Goal: Complete application form

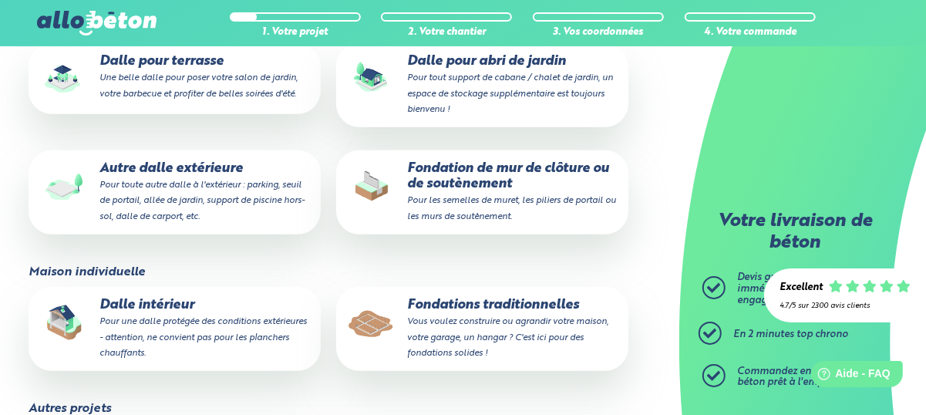
scroll to position [463, 0]
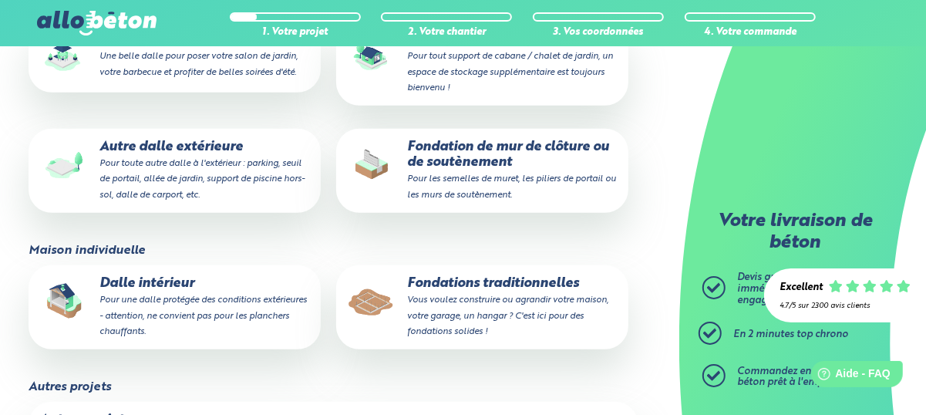
click at [204, 140] on p "Autre dalle extérieure Pour toute autre dalle à l'extérieur : parking, seuil de…" at bounding box center [174, 171] width 271 height 62
click at [0, 0] on input "Autre dalle extérieure Pour toute autre dalle à l'extérieur : parking, seuil de…" at bounding box center [0, 0] width 0 height 0
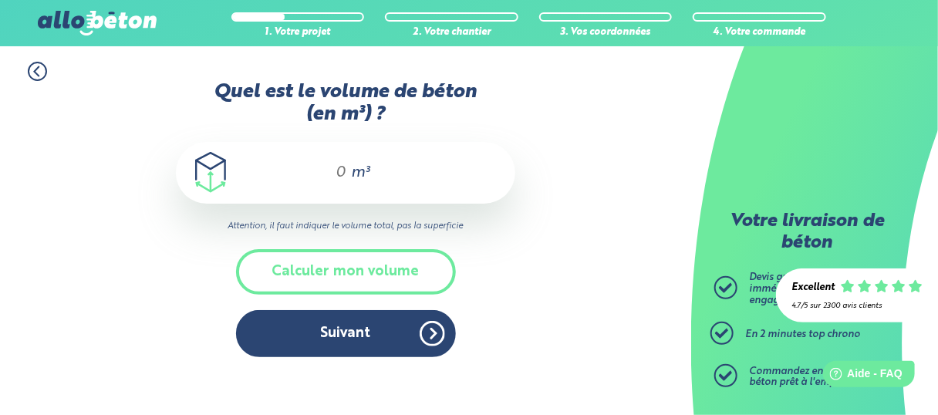
click at [360, 265] on button "Calculer mon volume" at bounding box center [346, 271] width 220 height 45
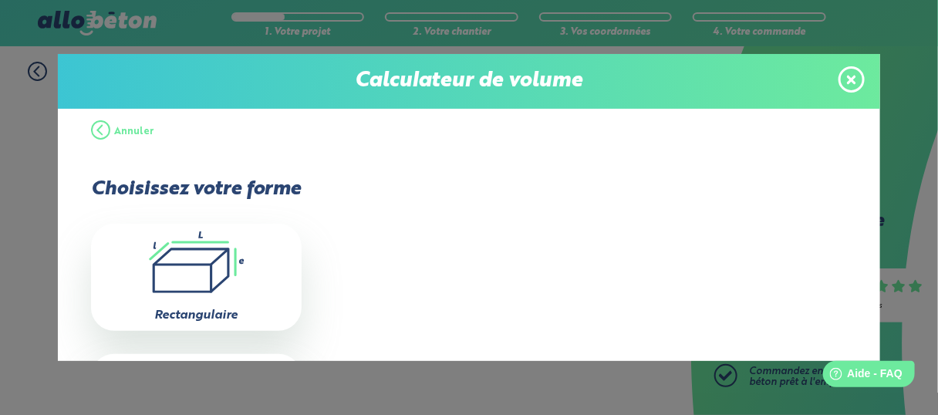
click at [220, 257] on icon ".icon-calc-rectanglea{fill:none;stroke-linecap:round;stroke-width:3px;stroke:#6…" at bounding box center [196, 262] width 195 height 62
type input "0"
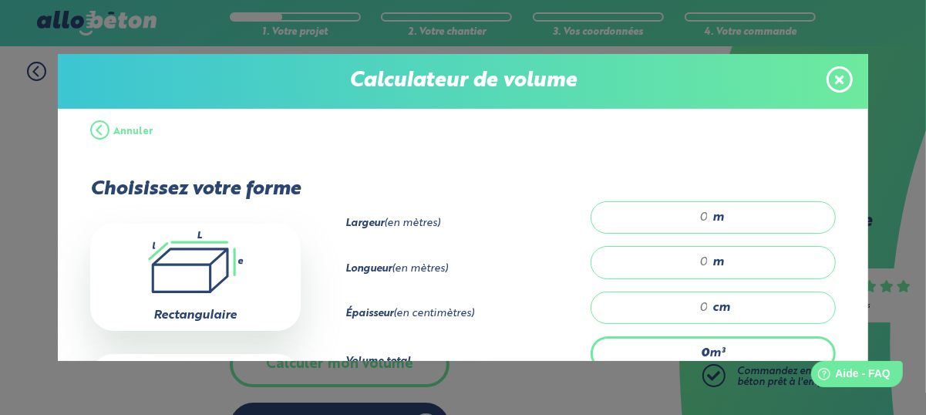
scroll to position [77, 0]
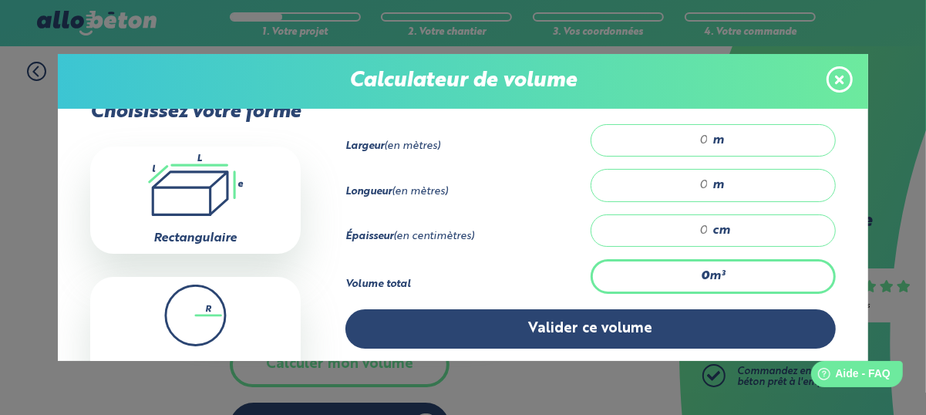
click at [842, 78] on icon at bounding box center [839, 79] width 9 height 9
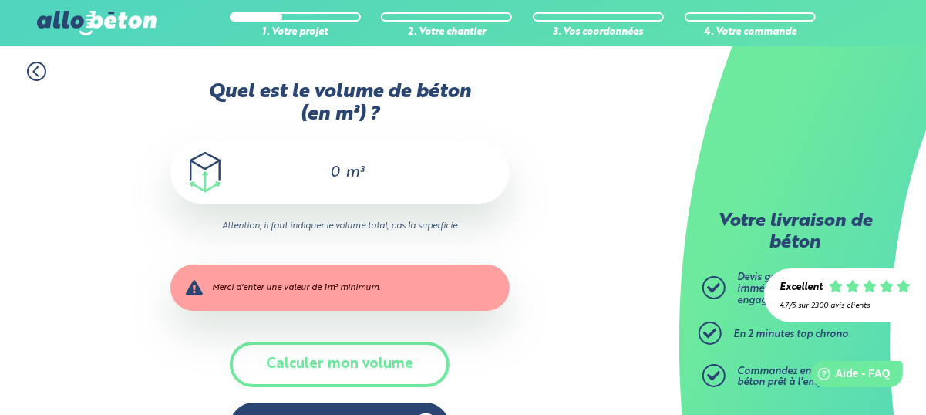
click at [330, 169] on input "0" at bounding box center [328, 172] width 26 height 19
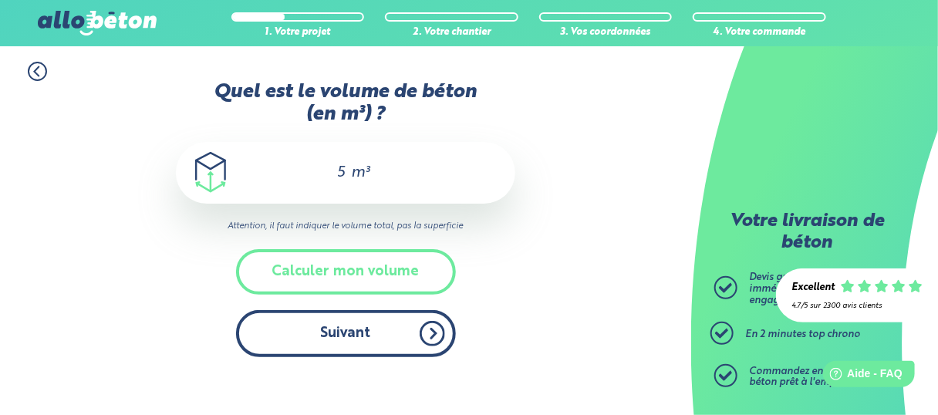
type input "5"
click at [343, 332] on button "Suivant" at bounding box center [346, 333] width 220 height 47
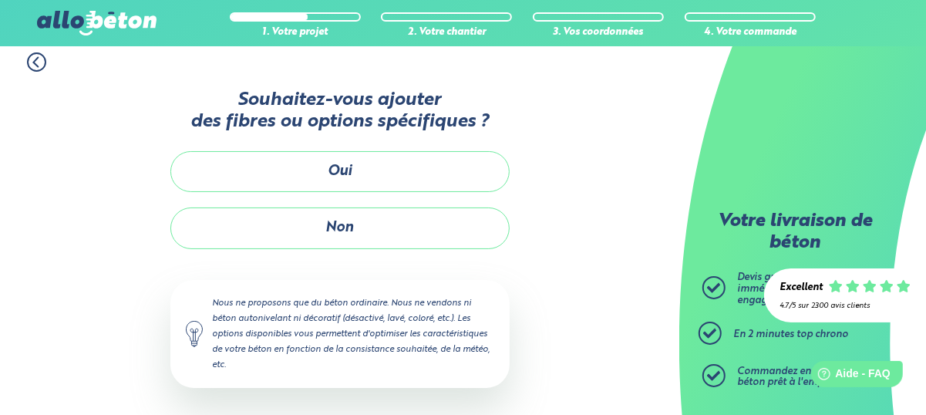
scroll to position [12, 0]
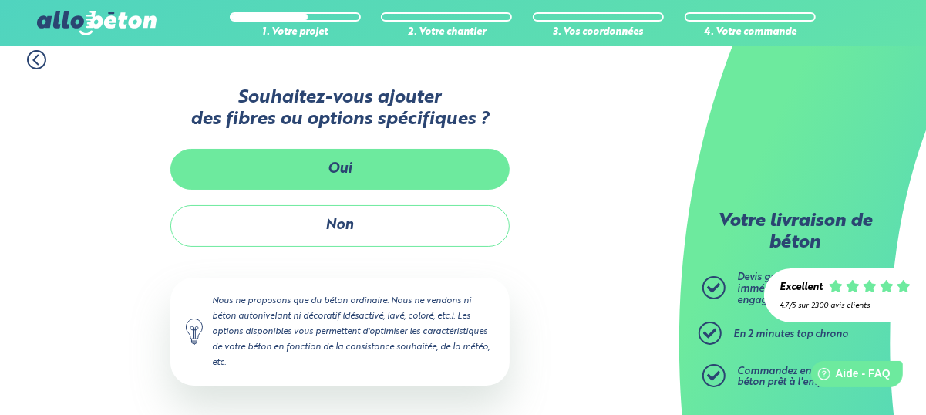
click at [338, 164] on button "Oui" at bounding box center [339, 169] width 339 height 41
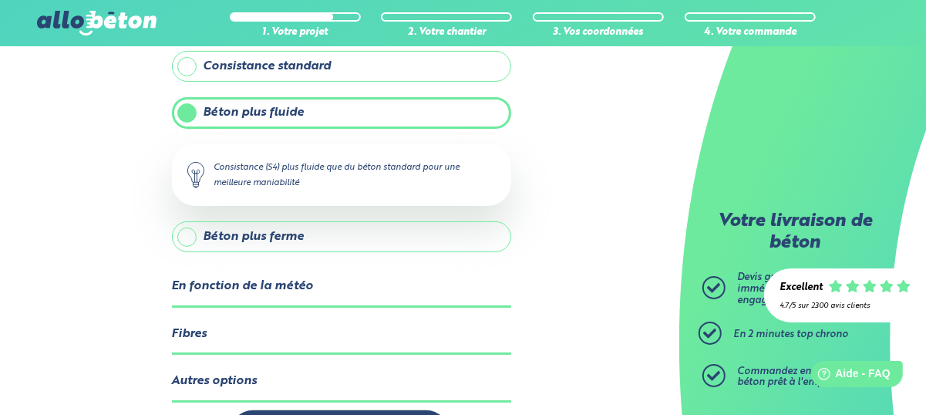
scroll to position [166, 0]
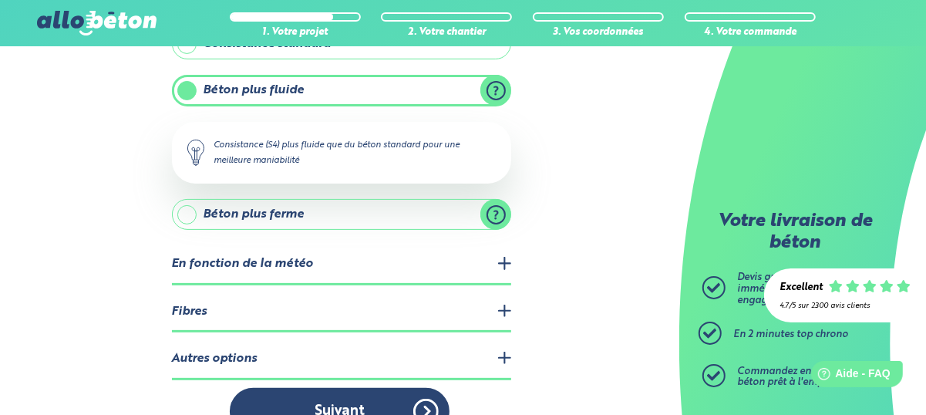
click at [506, 261] on legend "En fonction de la météo" at bounding box center [341, 264] width 339 height 39
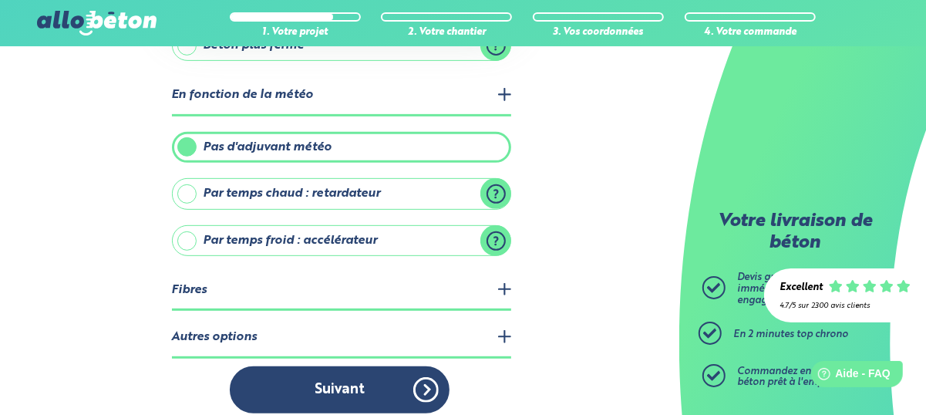
scroll to position [342, 0]
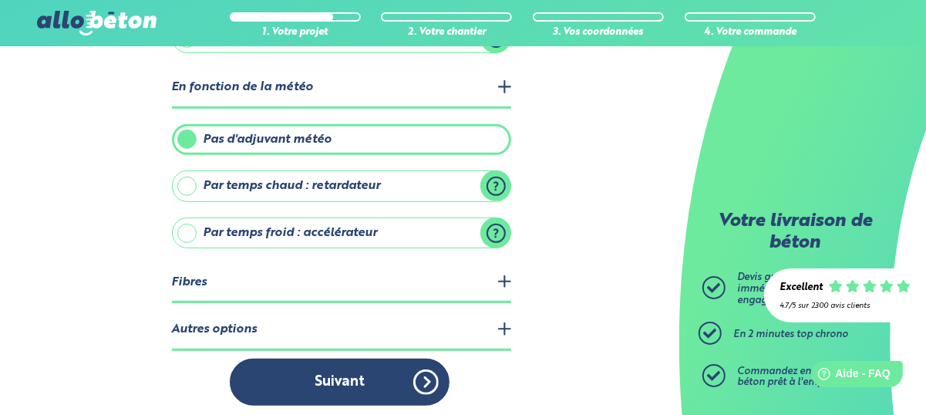
click at [502, 323] on legend "Autres options" at bounding box center [341, 330] width 339 height 39
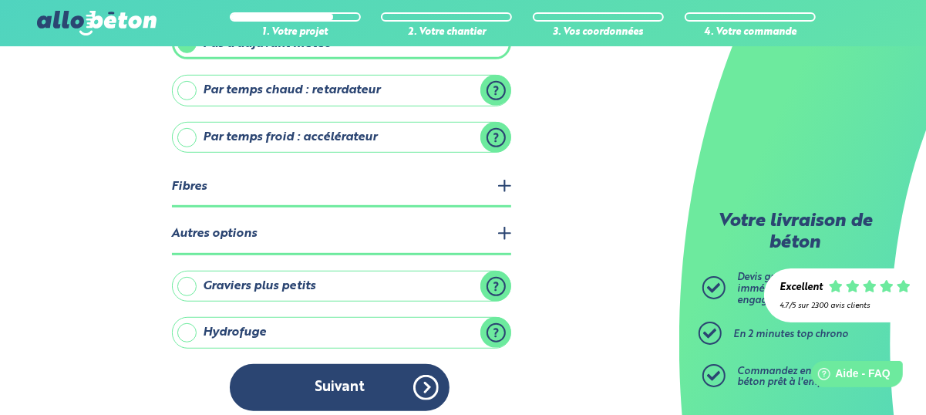
scroll to position [442, 0]
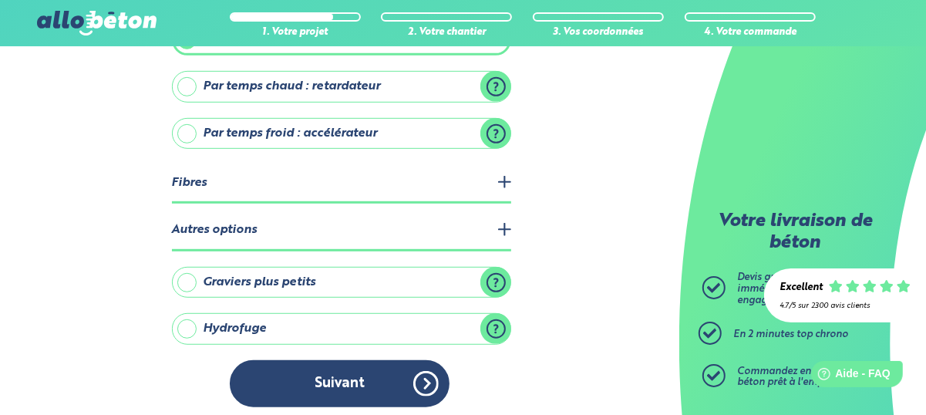
click at [505, 175] on legend "Fibres" at bounding box center [341, 183] width 339 height 39
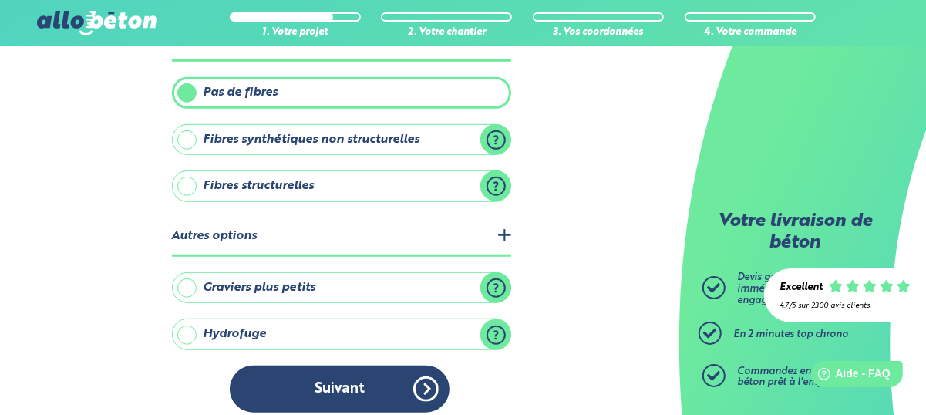
scroll to position [587, 0]
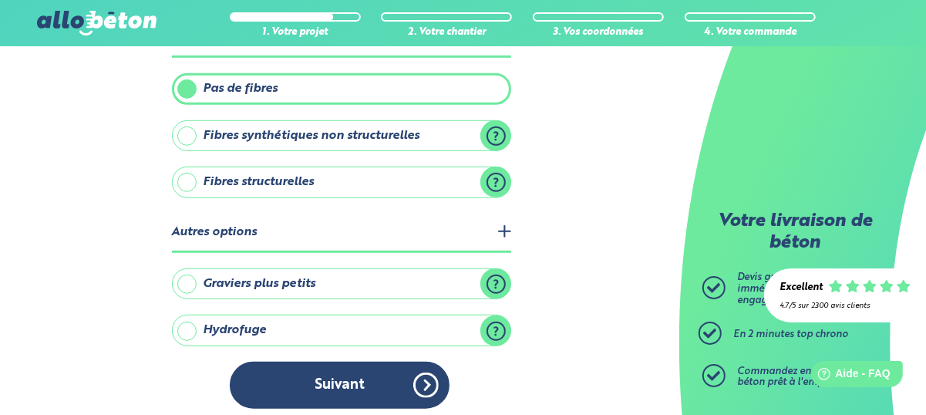
click at [355, 379] on button "Suivant" at bounding box center [340, 385] width 220 height 47
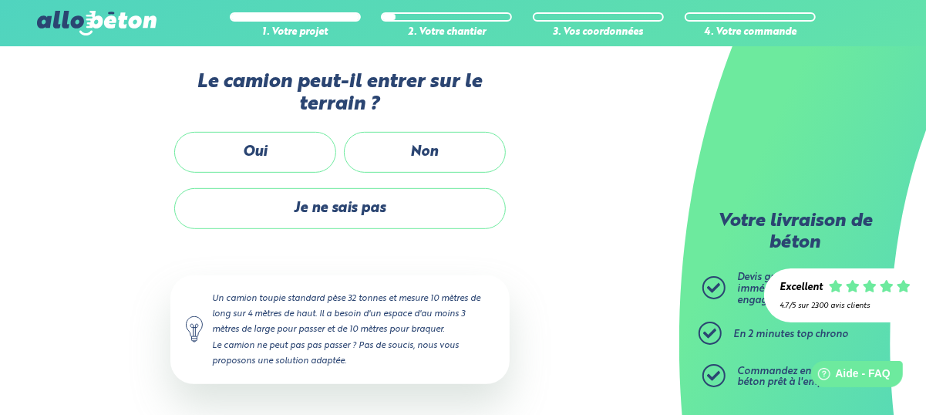
scroll to position [399, 0]
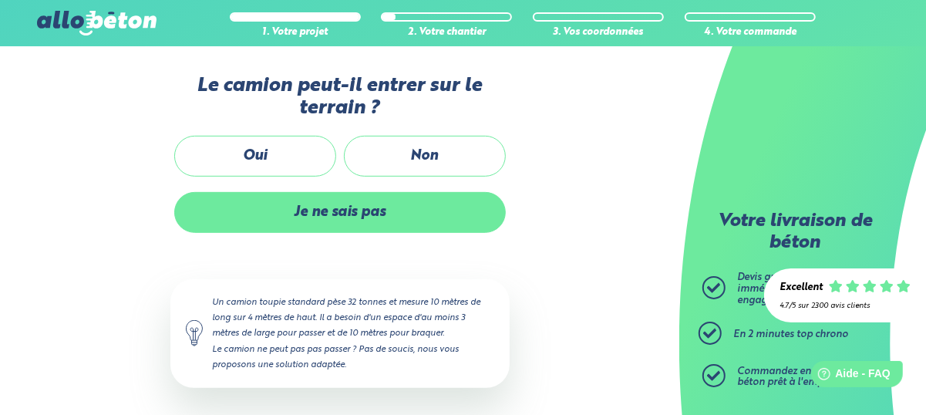
click at [337, 210] on label "Je ne sais pas" at bounding box center [340, 212] width 332 height 41
click at [0, 0] on input "Je ne sais pas" at bounding box center [0, 0] width 0 height 0
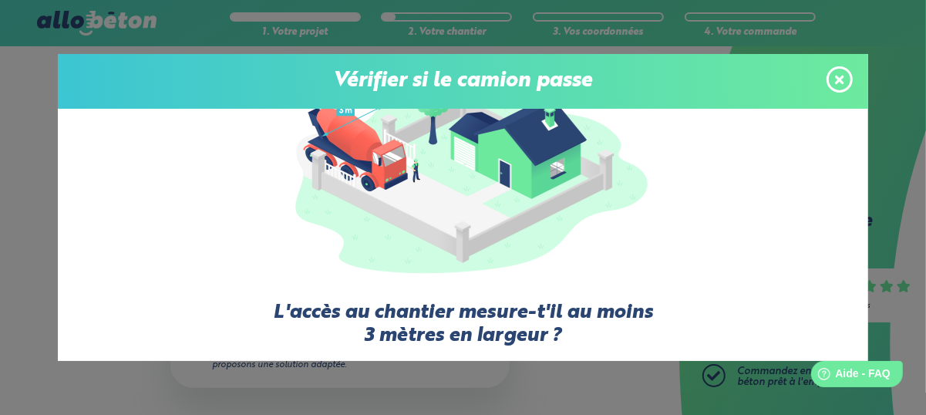
scroll to position [154, 0]
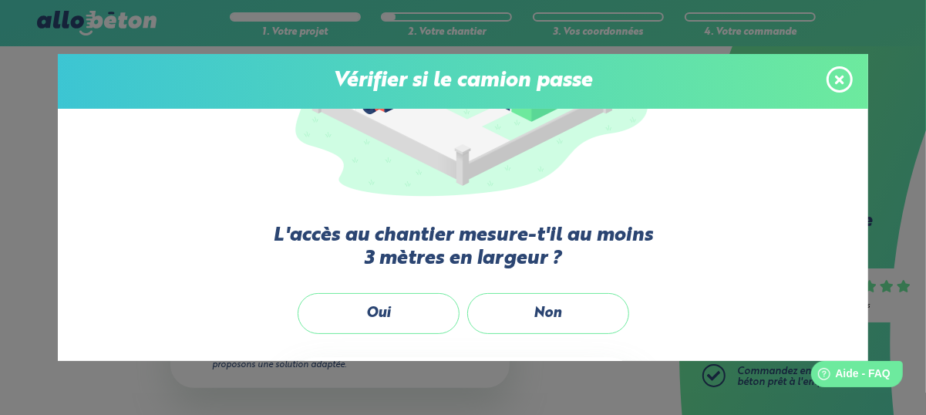
click at [384, 313] on label "Oui" at bounding box center [379, 313] width 162 height 41
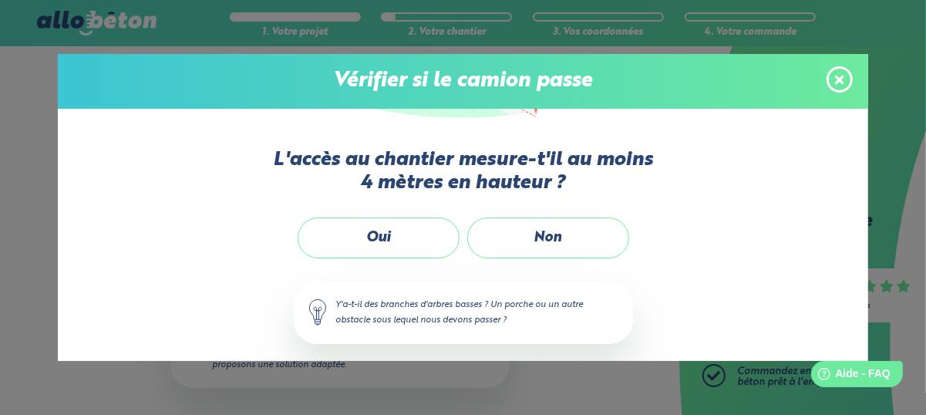
scroll to position [231, 0]
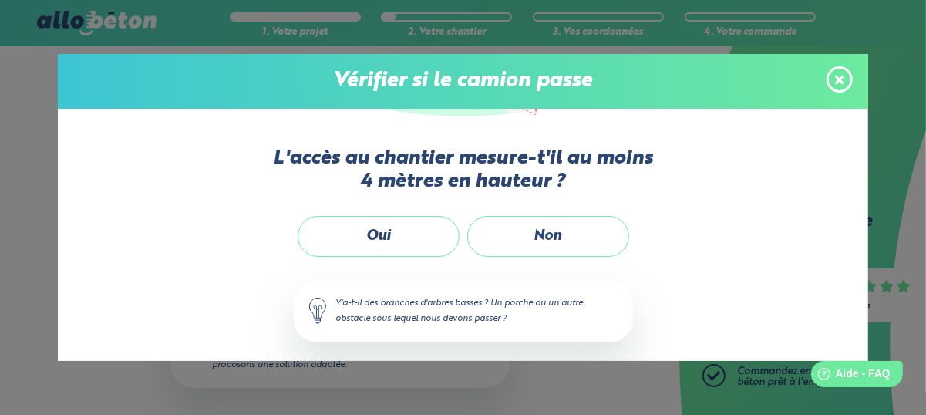
click at [344, 223] on label "Oui" at bounding box center [379, 236] width 162 height 41
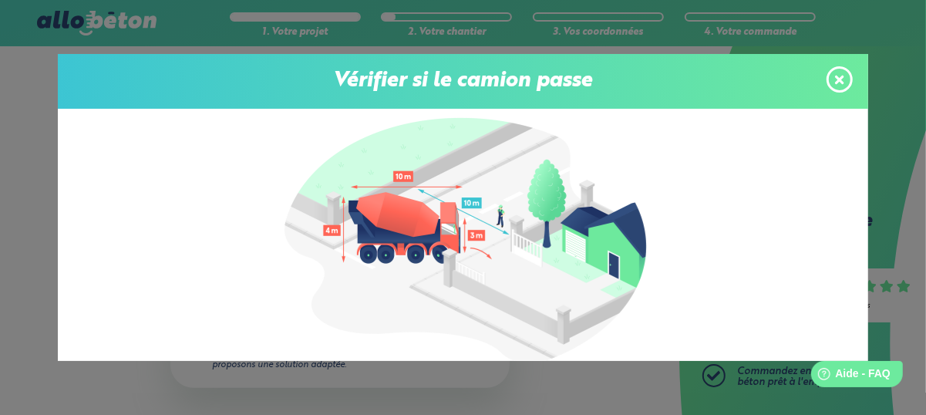
scroll to position [0, 0]
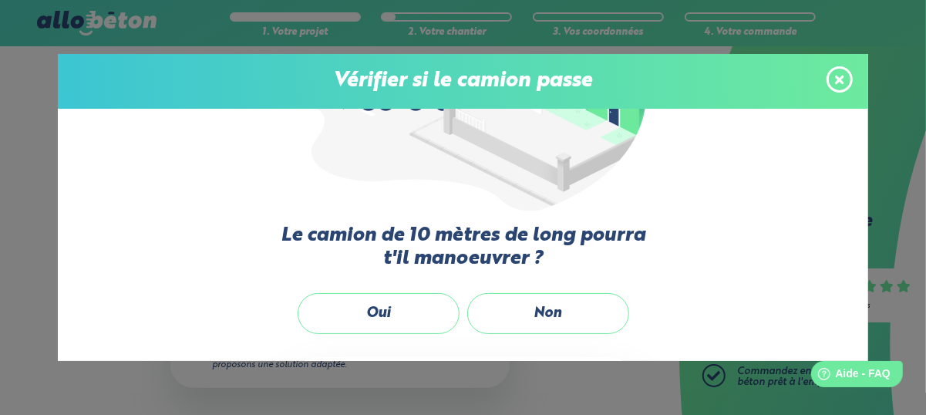
click at [568, 308] on label "Non" at bounding box center [548, 313] width 162 height 41
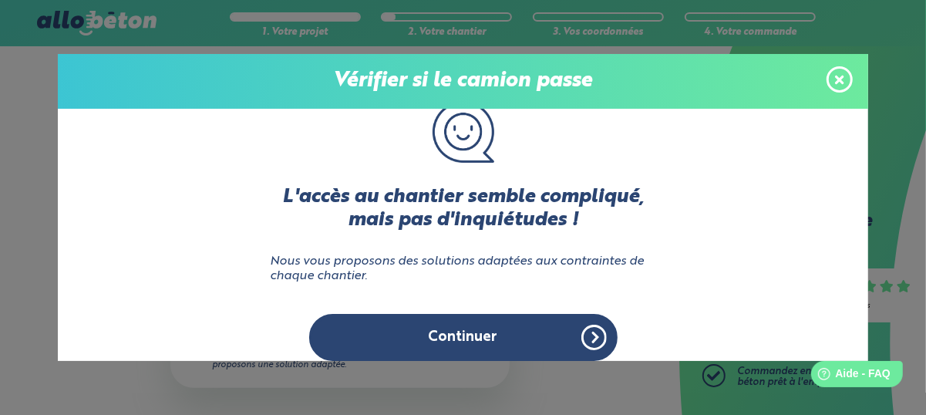
scroll to position [6, 0]
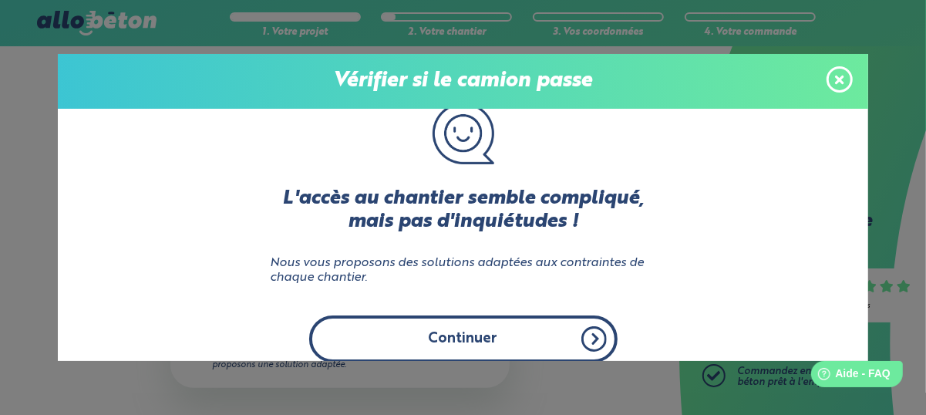
click at [465, 335] on button "Continuer" at bounding box center [463, 338] width 308 height 47
click input "Non" at bounding box center [0, 0] width 0 height 0
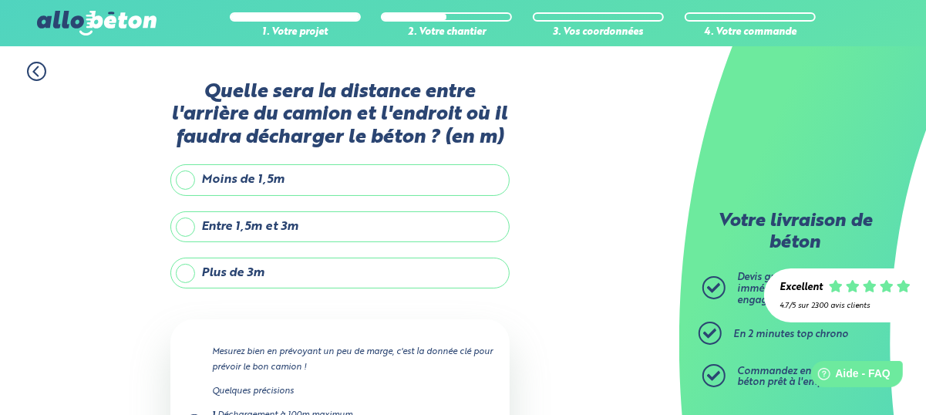
click at [186, 220] on label "Entre 1,5m et 3m" at bounding box center [339, 226] width 339 height 31
click at [0, 0] on input "Entre 1,5m et 3m" at bounding box center [0, 0] width 0 height 0
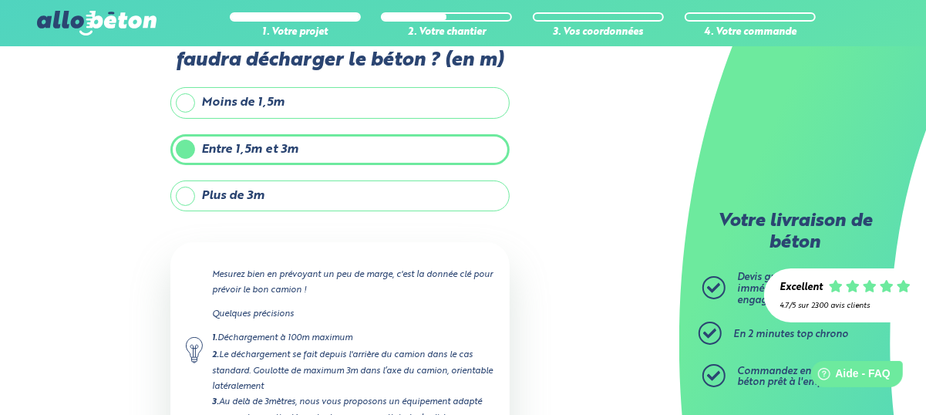
scroll to position [207, 0]
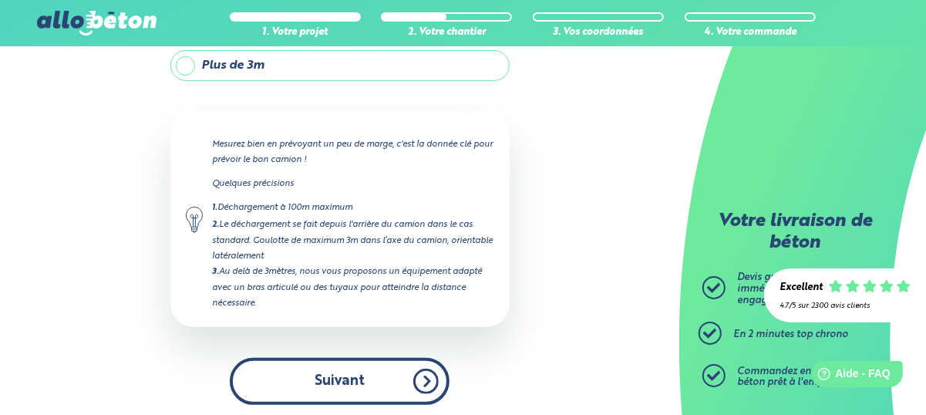
click at [332, 372] on button "Suivant" at bounding box center [340, 381] width 220 height 47
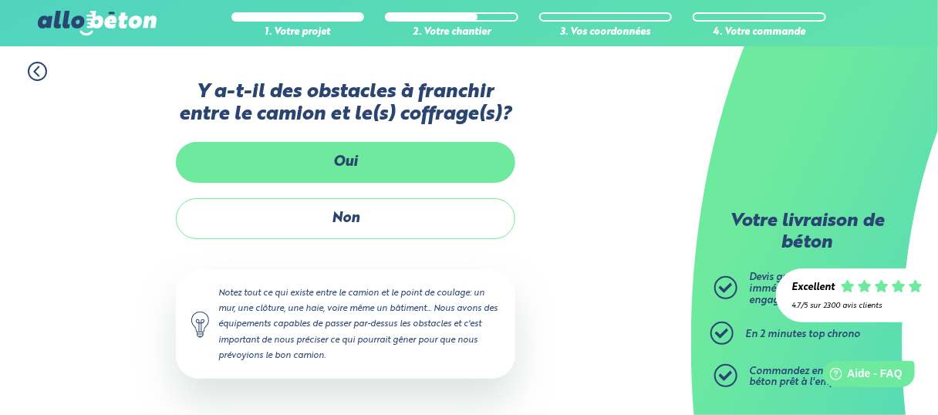
click at [356, 154] on label "Oui" at bounding box center [345, 162] width 339 height 41
click at [0, 0] on input "Oui" at bounding box center [0, 0] width 0 height 0
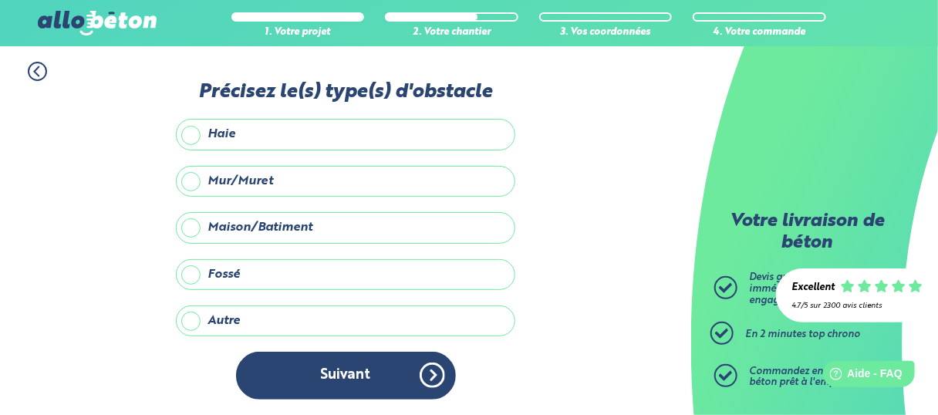
click at [194, 220] on label "Maison/Batiment" at bounding box center [345, 227] width 339 height 31
click at [0, 0] on input "Maison/Batiment" at bounding box center [0, 0] width 0 height 0
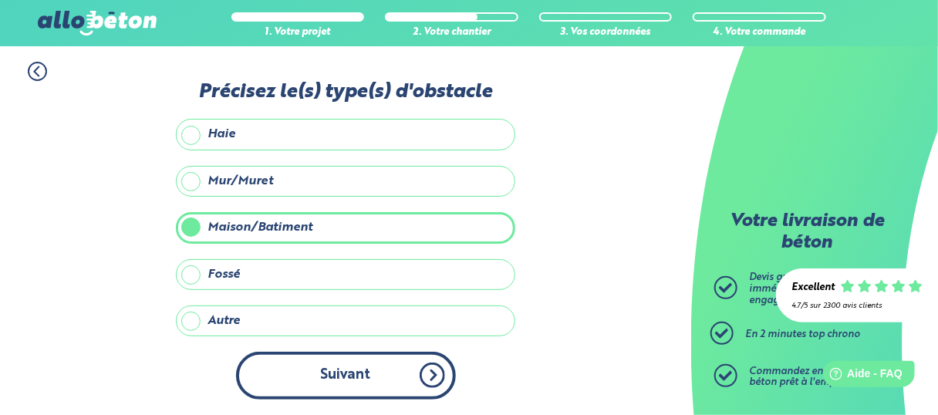
click at [331, 368] on button "Suivant" at bounding box center [346, 375] width 220 height 47
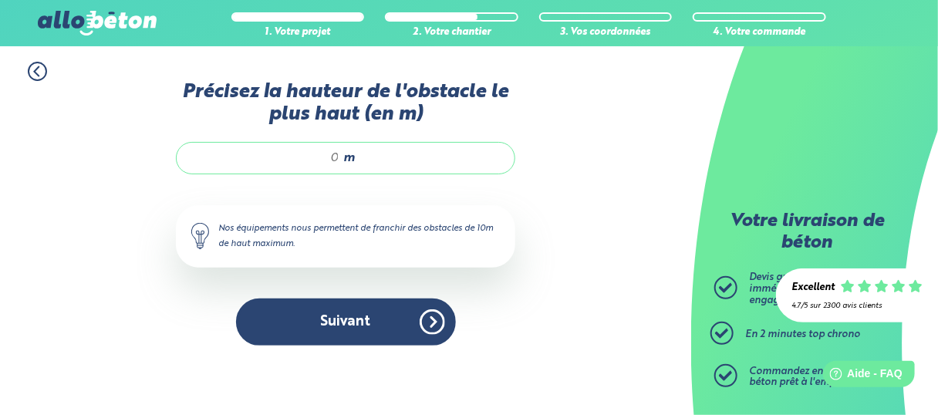
drag, startPoint x: 332, startPoint y: 155, endPoint x: 385, endPoint y: 157, distance: 53.2
click at [332, 153] on input "Précisez la hauteur de l'obstacle le plus haut (en m)" at bounding box center [265, 157] width 147 height 15
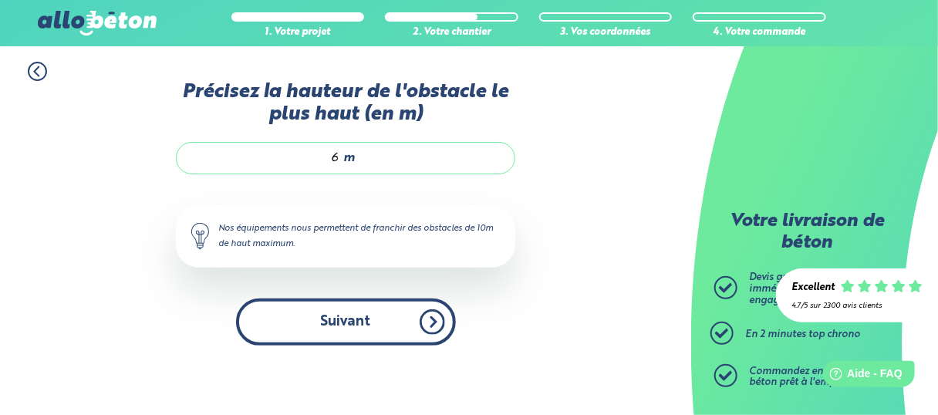
type input "6"
click at [340, 323] on button "Suivant" at bounding box center [346, 321] width 220 height 47
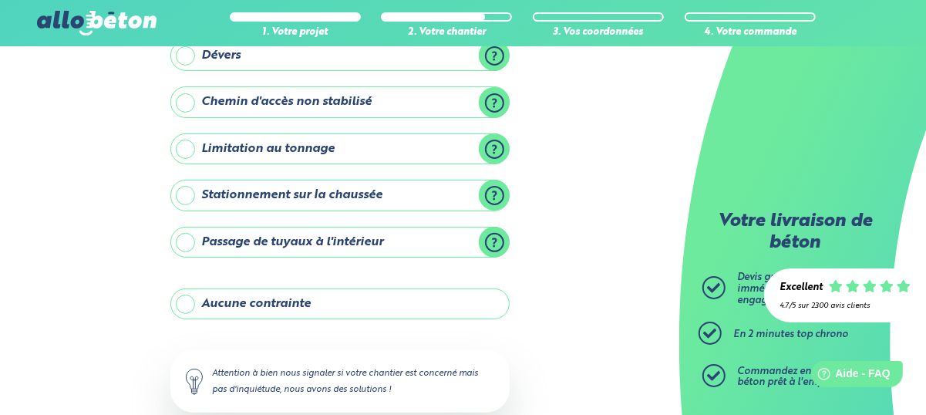
scroll to position [231, 0]
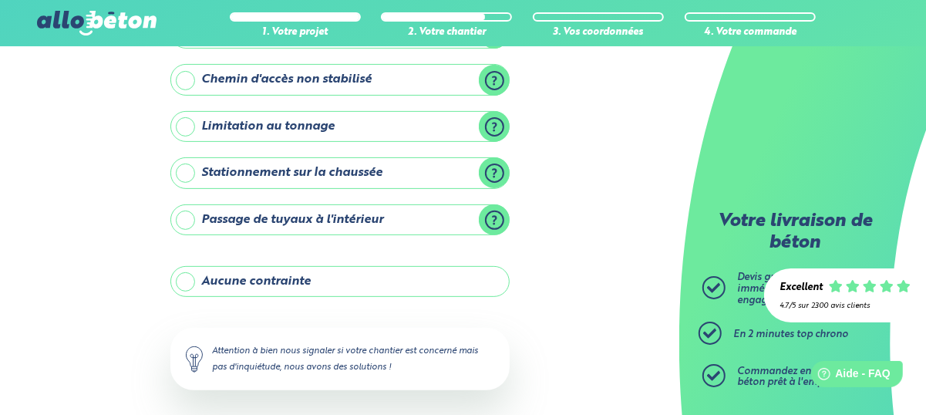
drag, startPoint x: 186, startPoint y: 278, endPoint x: 204, endPoint y: 284, distance: 19.3
click at [187, 278] on label "Aucune contrainte" at bounding box center [339, 281] width 339 height 31
click at [0, 0] on input "Aucune contrainte" at bounding box center [0, 0] width 0 height 0
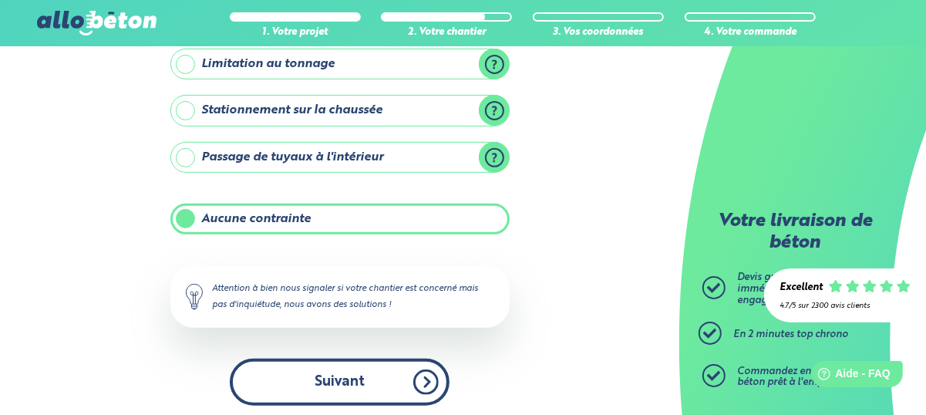
click at [364, 373] on button "Suivant" at bounding box center [340, 382] width 220 height 47
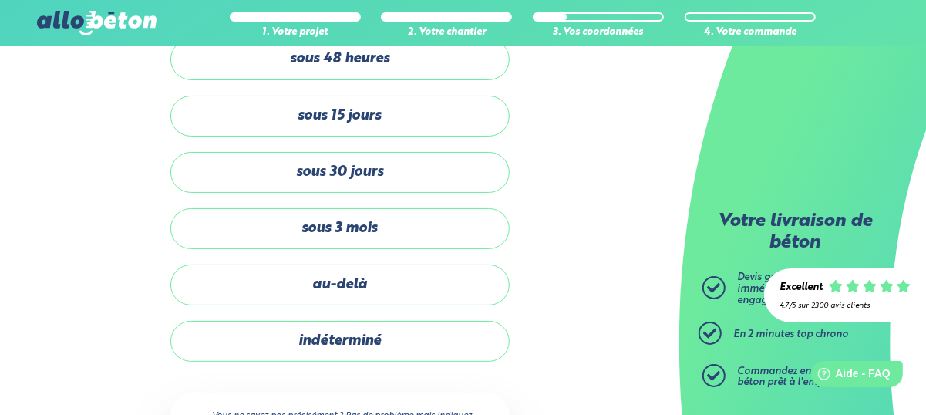
scroll to position [8, 0]
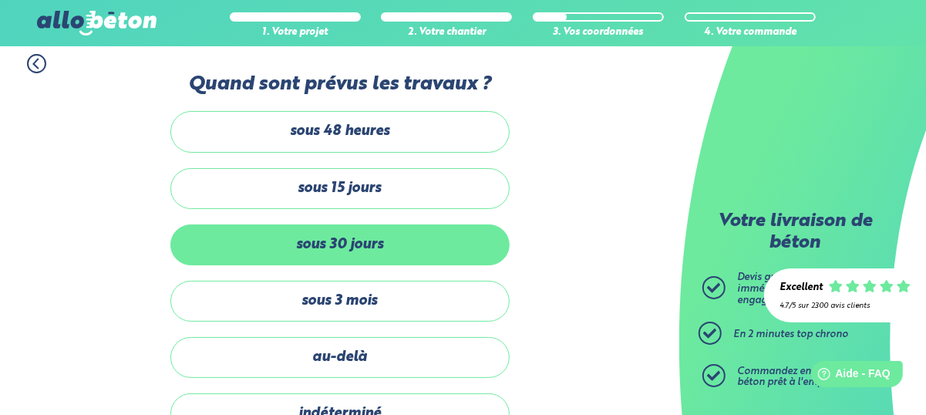
click at [355, 241] on label "sous 30 jours" at bounding box center [339, 244] width 339 height 41
click at [0, 0] on input "sous 30 jours" at bounding box center [0, 0] width 0 height 0
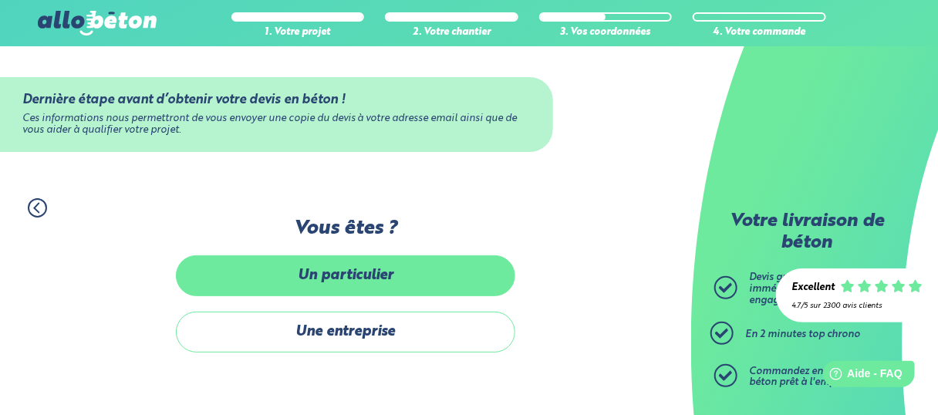
click at [355, 274] on label "Un particulier" at bounding box center [345, 275] width 339 height 41
click at [0, 0] on input "Un particulier" at bounding box center [0, 0] width 0 height 0
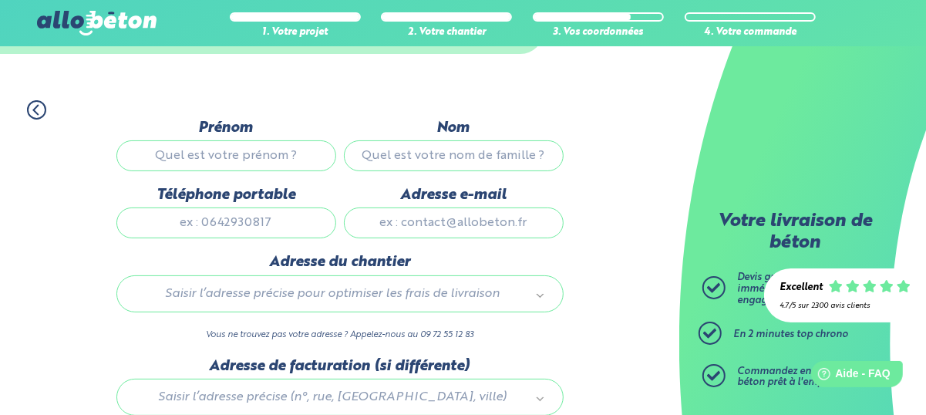
scroll to position [63, 0]
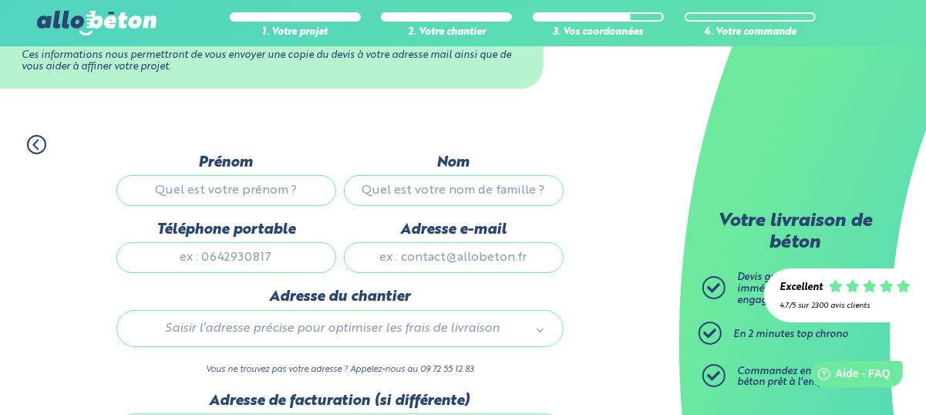
click at [292, 192] on input "Prénom" at bounding box center [226, 190] width 220 height 31
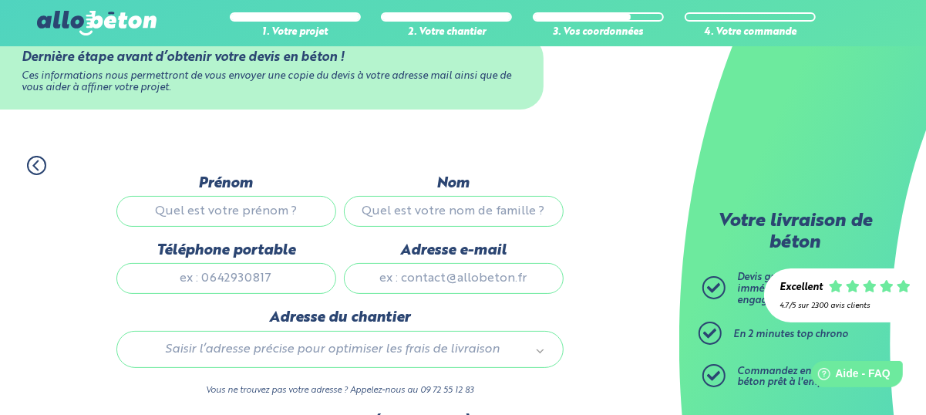
scroll to position [0, 0]
